Goal: Information Seeking & Learning: Learn about a topic

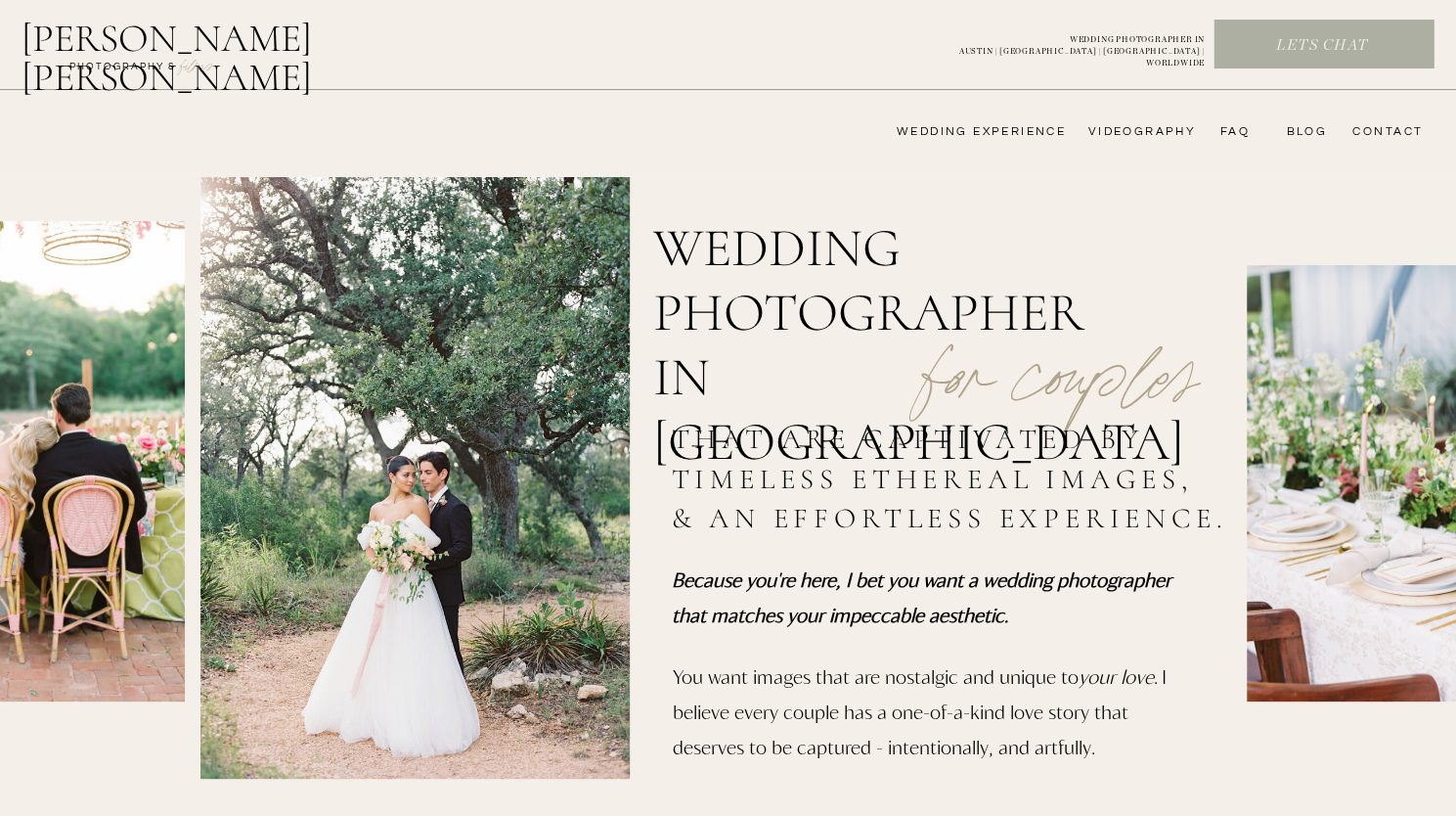
click at [1040, 136] on nav "wedding experience" at bounding box center [968, 132] width 197 height 16
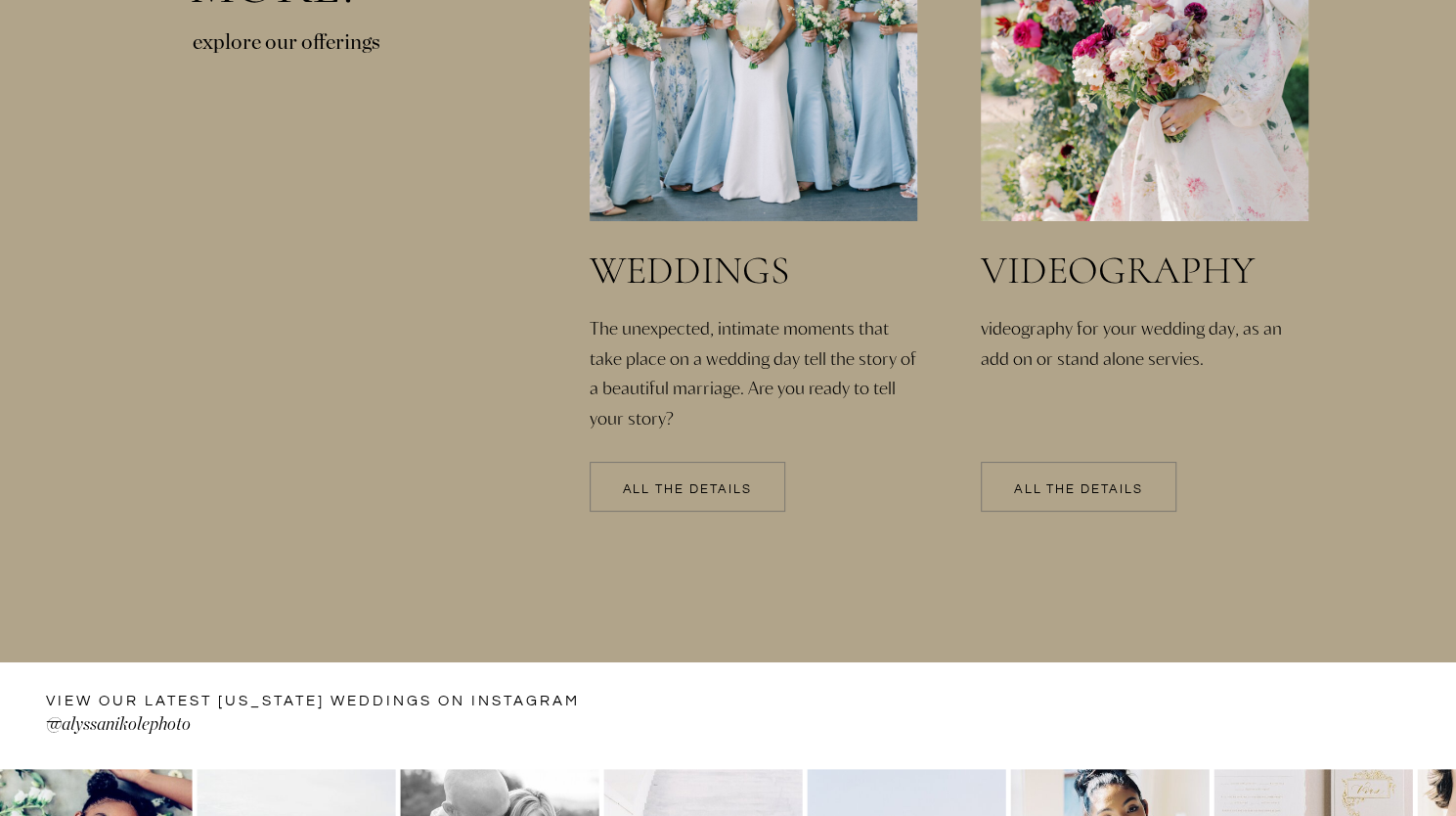
scroll to position [4306, 0]
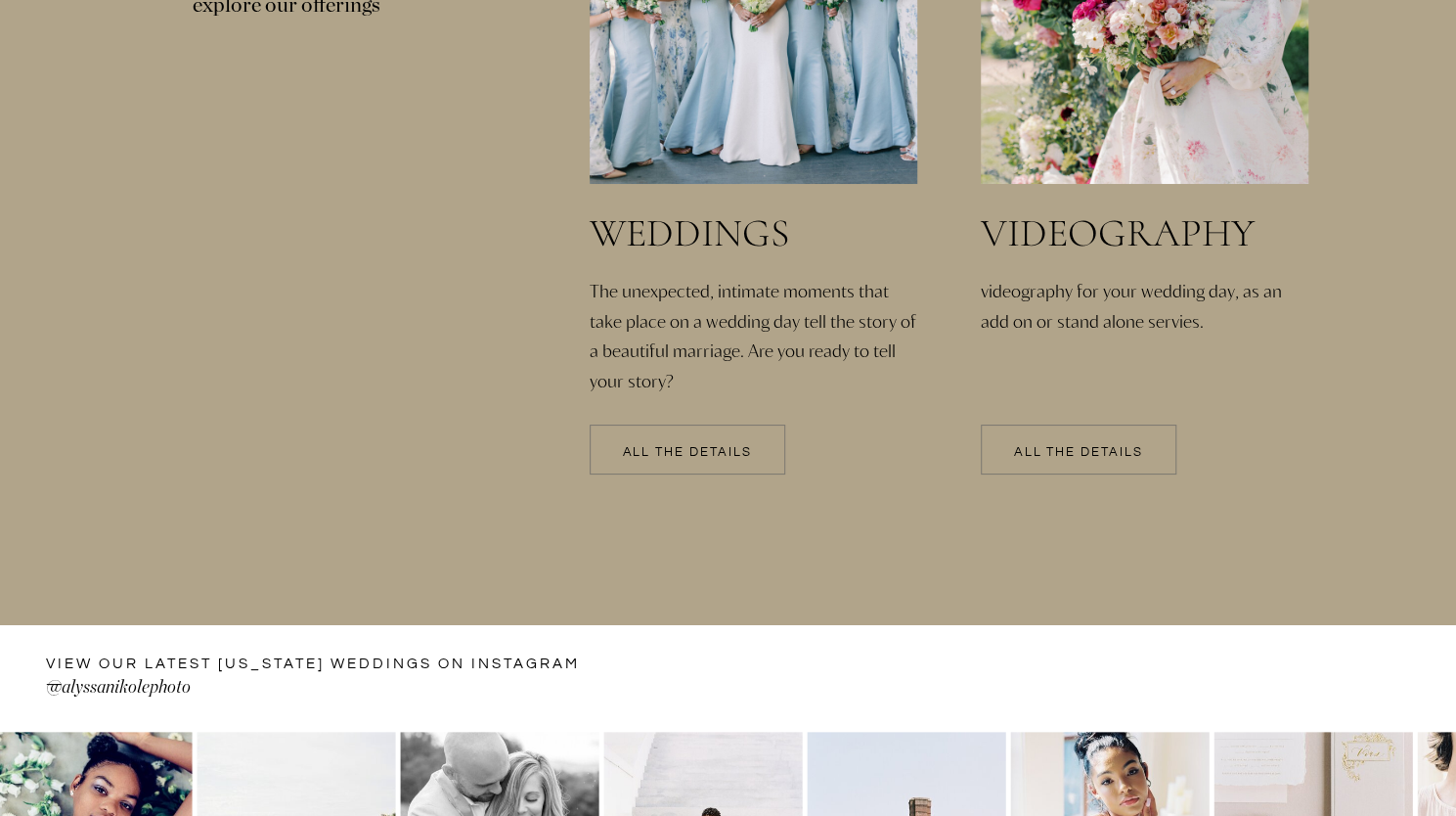
click at [743, 449] on p "All the details" at bounding box center [687, 453] width 196 height 14
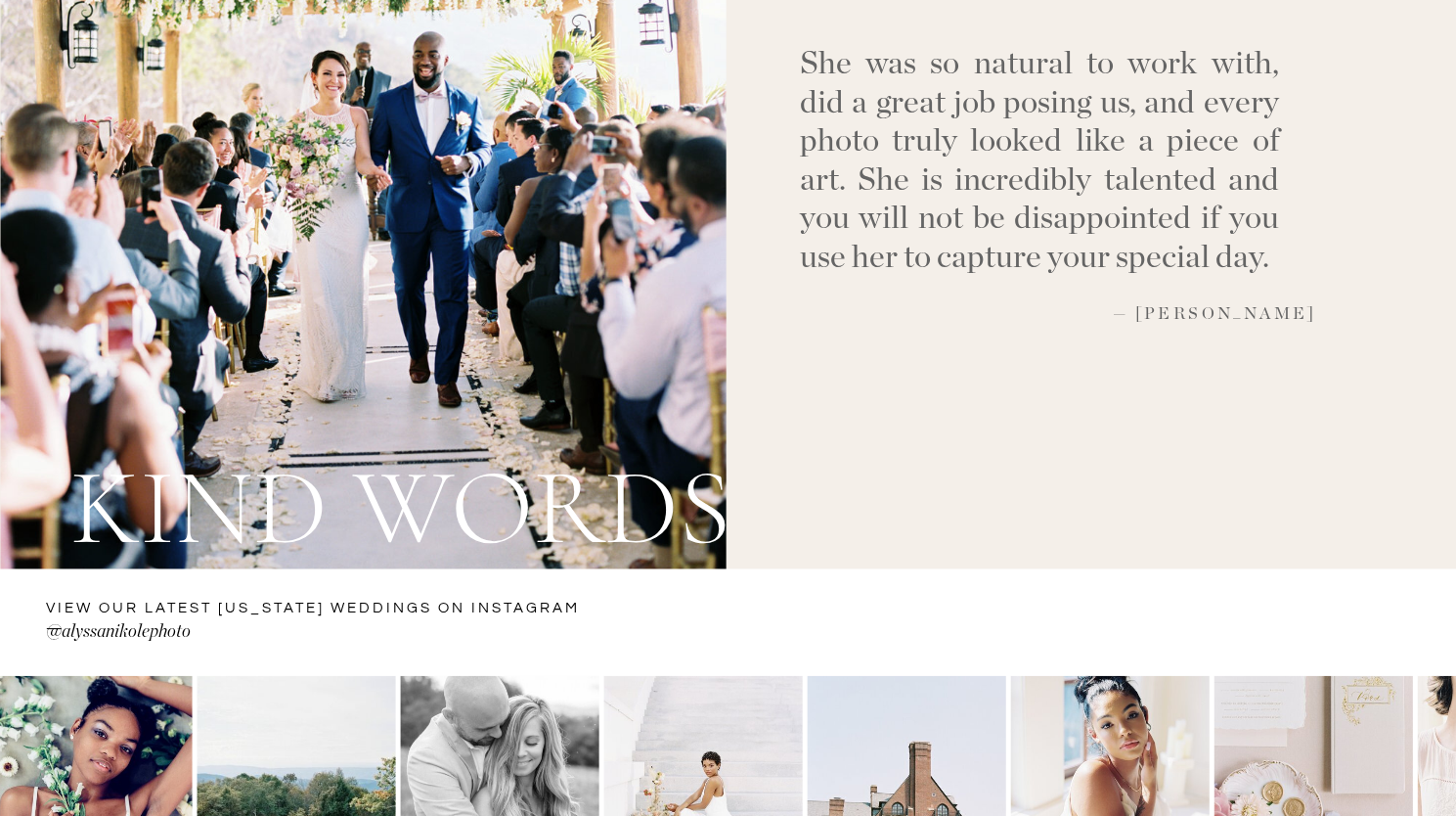
scroll to position [7242, 0]
